Goal: Information Seeking & Learning: Learn about a topic

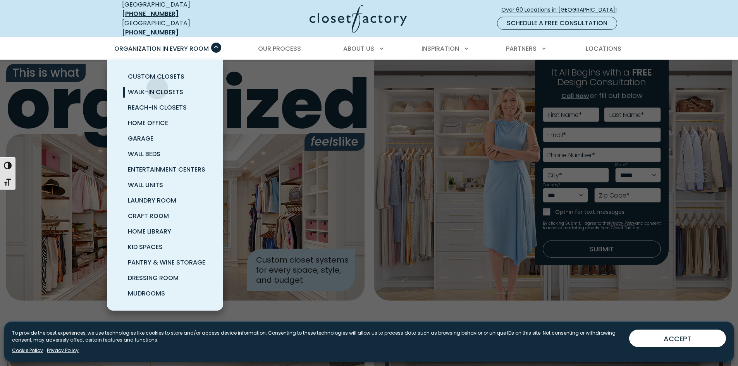
click at [157, 88] on span "Walk-In Closets" at bounding box center [155, 92] width 55 height 9
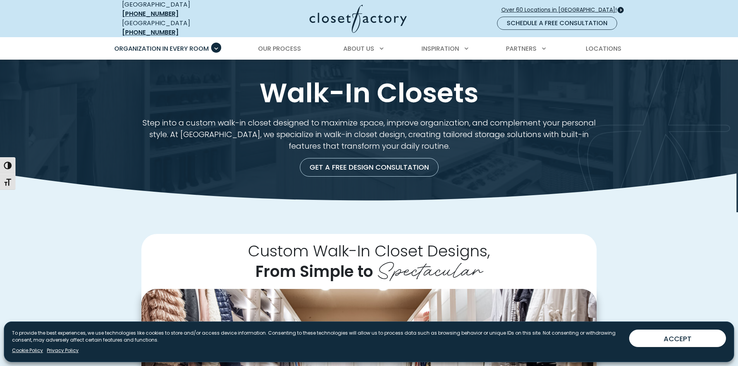
click at [582, 6] on span "Over 60 Locations in [GEOGRAPHIC_DATA]!" at bounding box center [562, 10] width 122 height 8
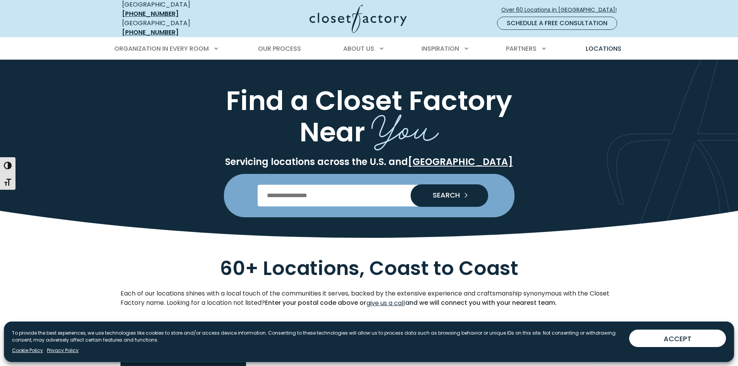
click at [337, 189] on input "Enter Postal Code" at bounding box center [369, 196] width 223 height 22
type input "*****"
click at [411, 184] on button "SEARCH" at bounding box center [449, 195] width 77 height 22
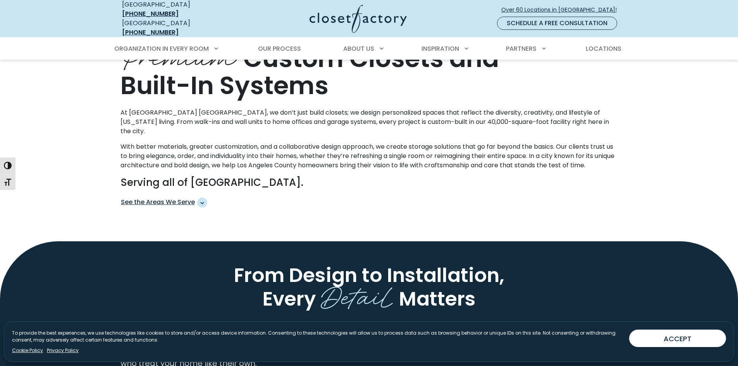
scroll to position [581, 0]
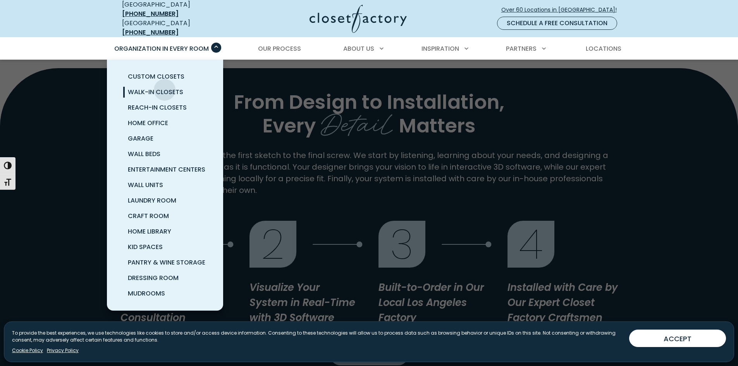
click at [165, 88] on span "Walk-In Closets" at bounding box center [155, 92] width 55 height 9
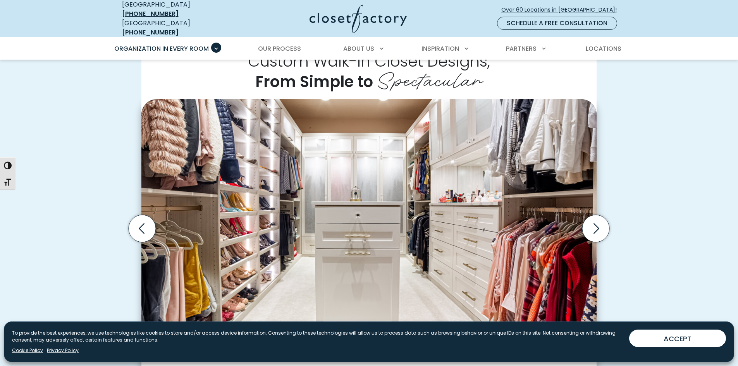
scroll to position [194, 0]
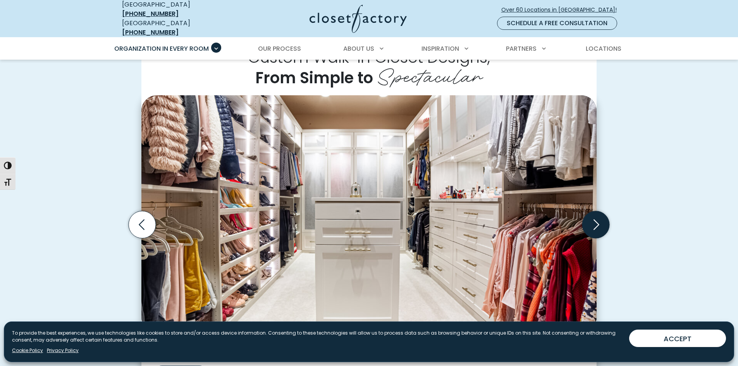
click at [599, 218] on icon "Next slide" at bounding box center [595, 224] width 27 height 27
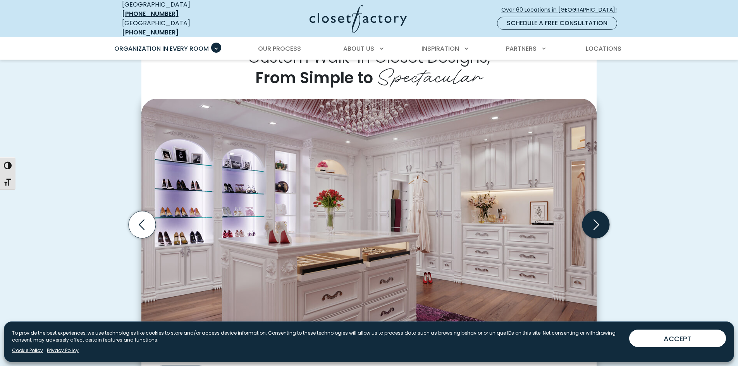
click at [596, 217] on icon "Next slide" at bounding box center [595, 224] width 27 height 27
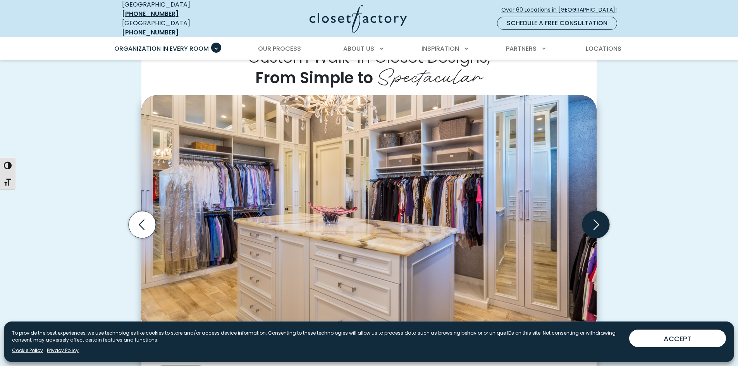
click at [600, 222] on icon "Next slide" at bounding box center [595, 224] width 27 height 27
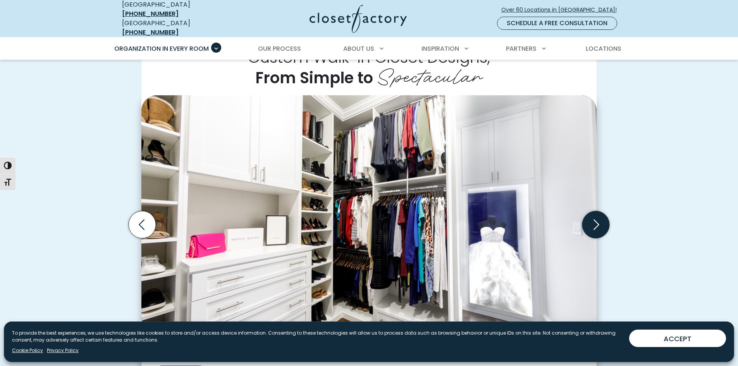
click at [599, 222] on icon "Next slide" at bounding box center [595, 224] width 27 height 27
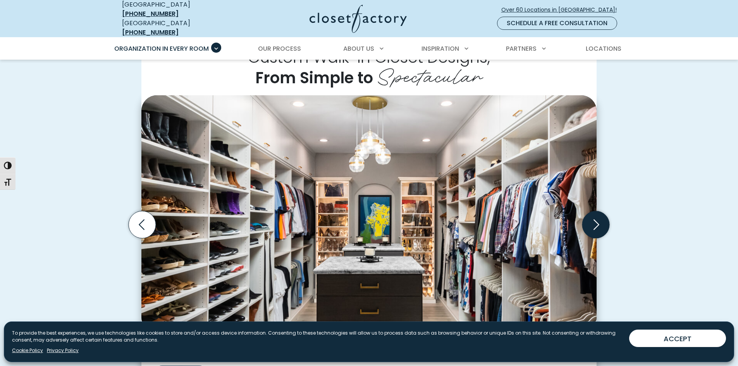
click at [599, 222] on icon "Next slide" at bounding box center [595, 224] width 27 height 27
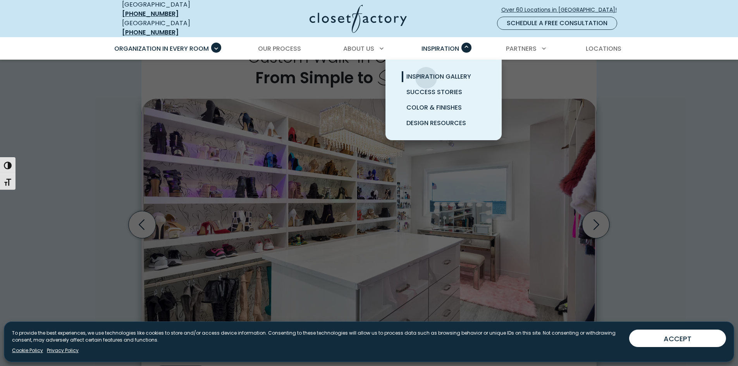
click at [426, 72] on span "Inspiration Gallery" at bounding box center [438, 76] width 65 height 9
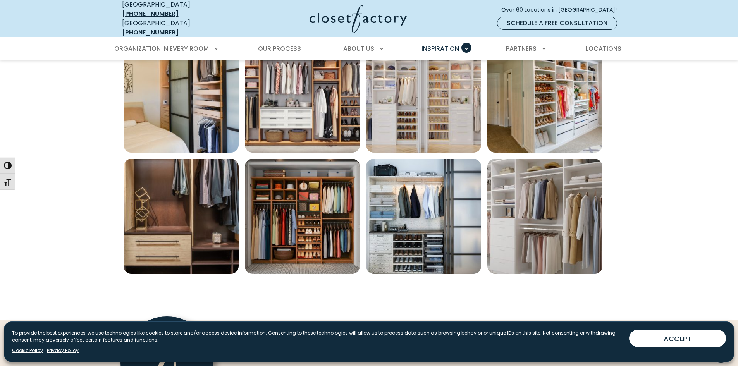
scroll to position [387, 0]
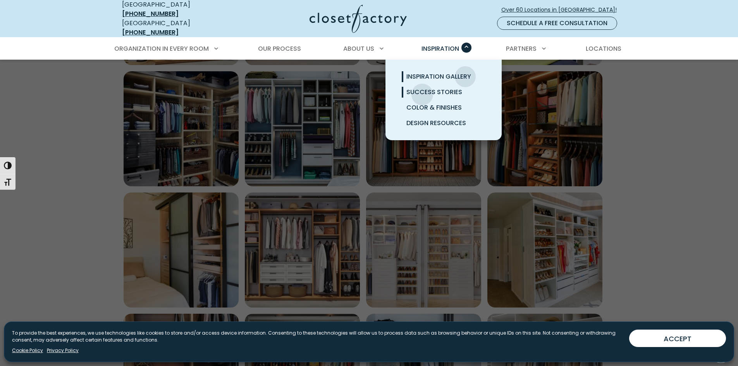
click at [422, 89] on span "Success Stories" at bounding box center [434, 92] width 56 height 9
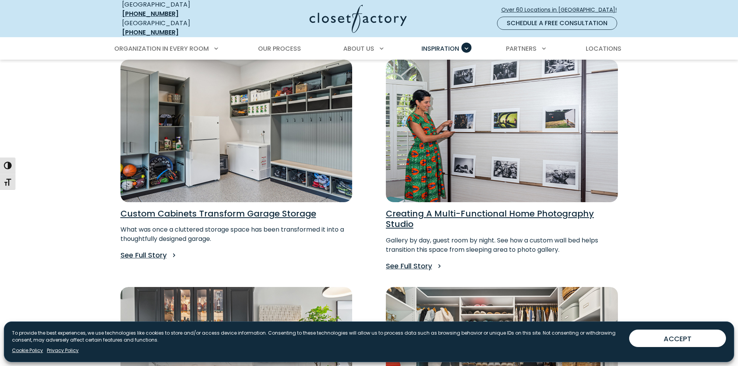
scroll to position [620, 0]
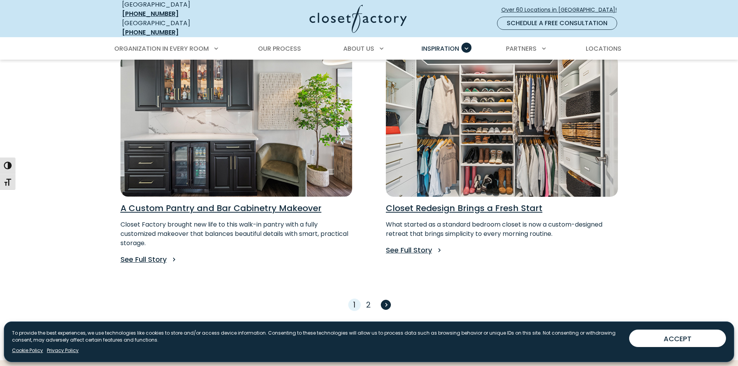
click at [386, 300] on span "Next" at bounding box center [386, 305] width 10 height 10
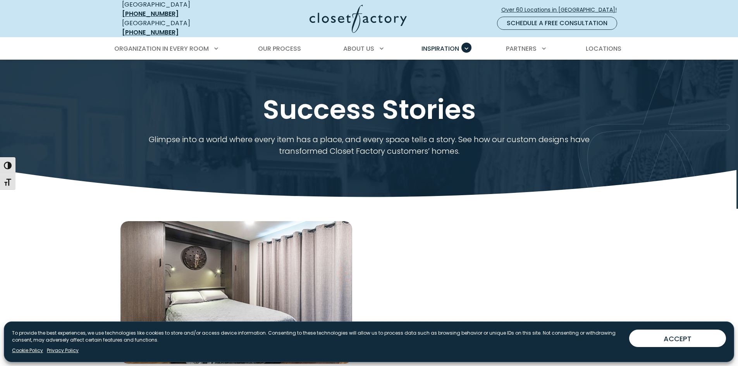
scroll to position [194, 0]
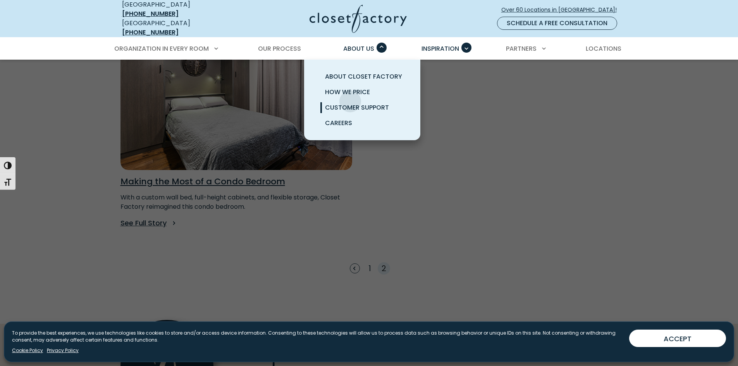
click at [350, 100] on link "Customer Support" at bounding box center [371, 107] width 116 height 15
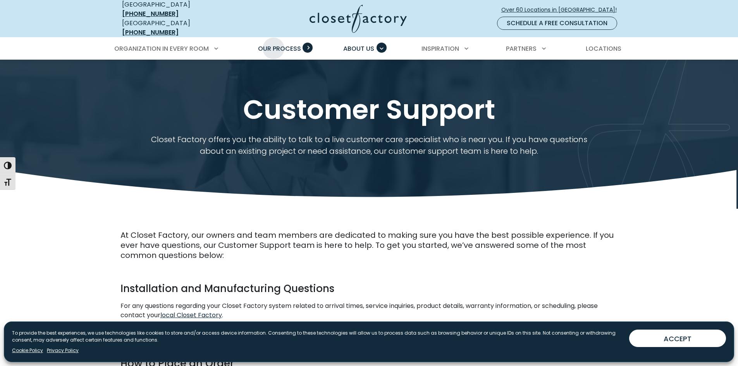
click at [274, 44] on span "Our Process" at bounding box center [279, 48] width 43 height 9
